Goal: Find specific page/section: Find specific page/section

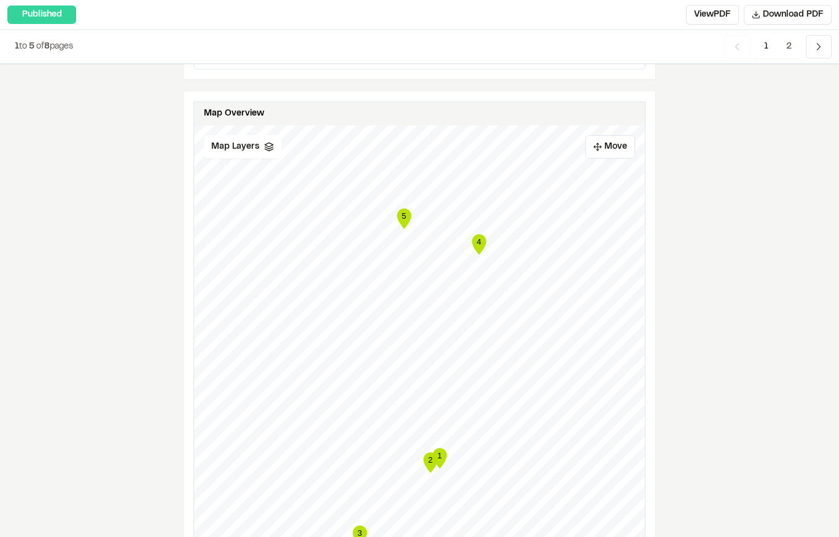
scroll to position [866, 0]
click at [254, 146] on span "Map Layers" at bounding box center [235, 146] width 48 height 14
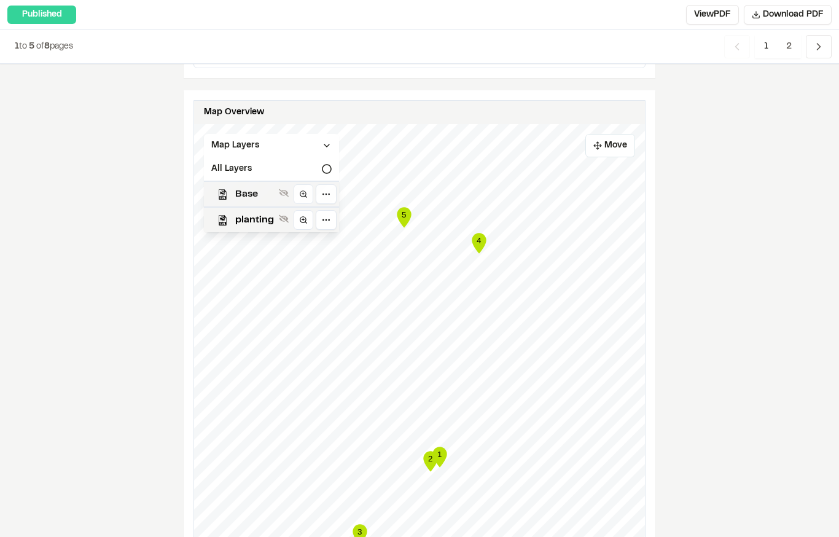
click at [242, 190] on span "Base" at bounding box center [254, 194] width 39 height 15
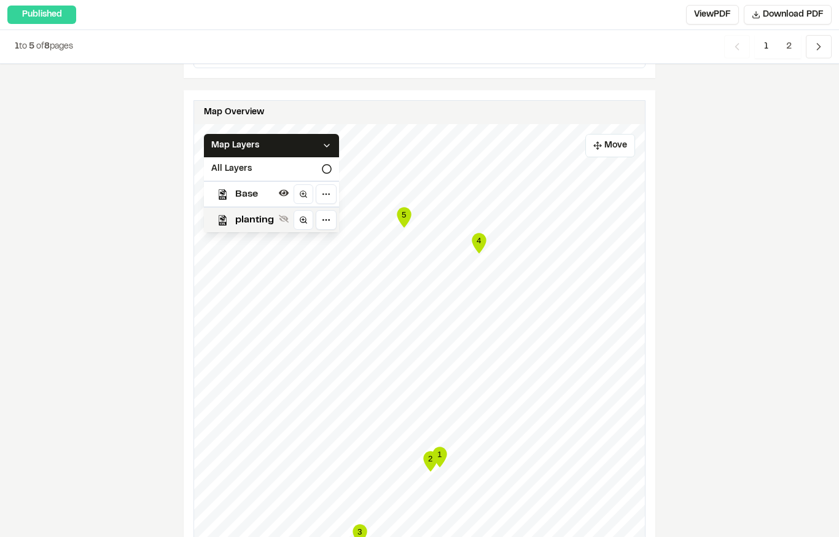
click at [253, 203] on div "Base" at bounding box center [266, 193] width 145 height 26
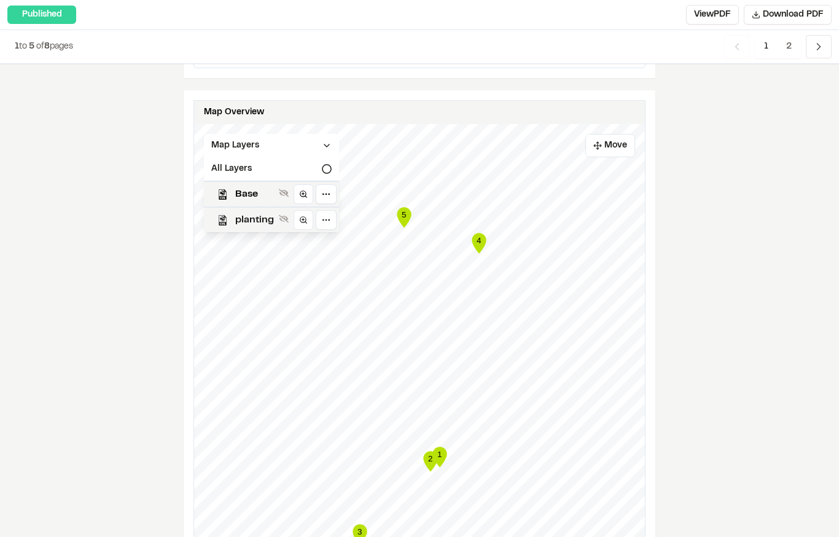
click at [247, 221] on span "planting" at bounding box center [254, 219] width 39 height 15
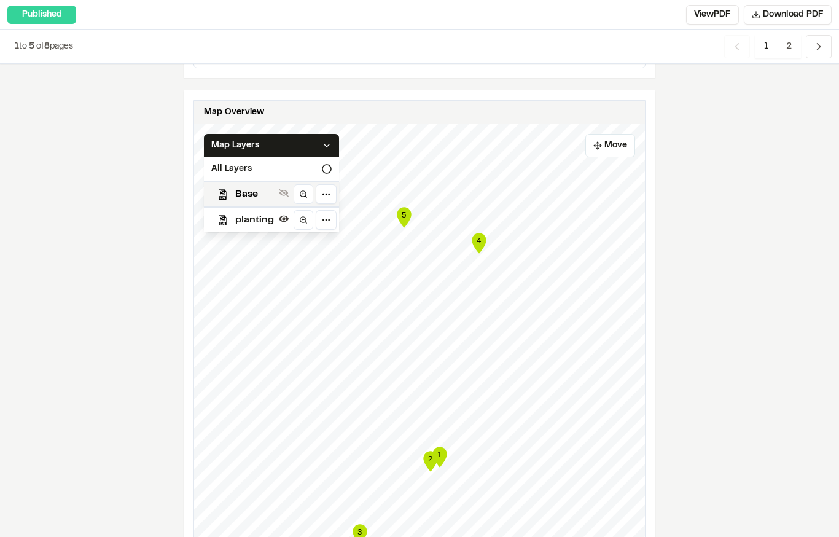
click at [249, 225] on span "planting" at bounding box center [254, 219] width 39 height 15
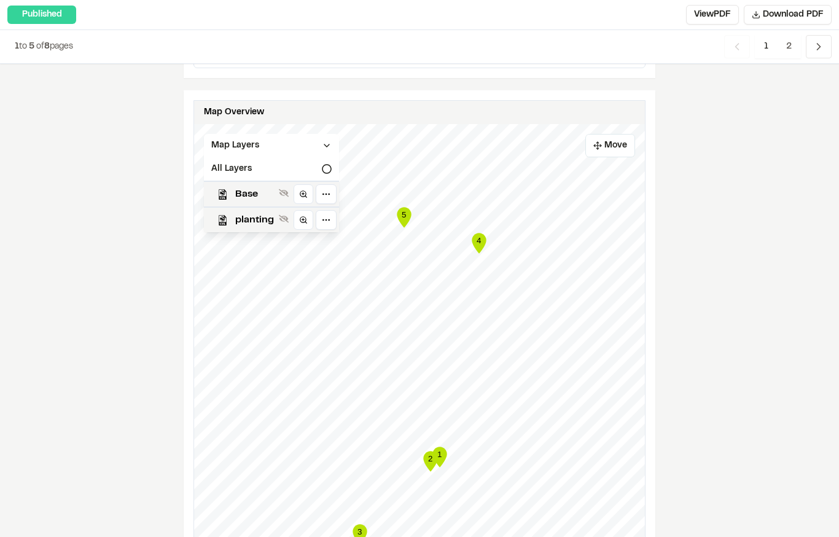
click at [733, 246] on div "**********" at bounding box center [419, 438] width 839 height 2480
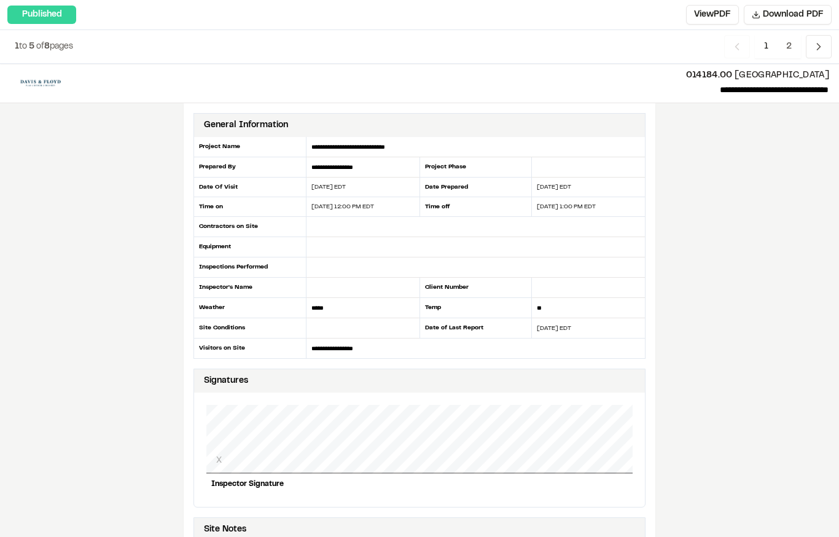
scroll to position [0, 0]
